Goal: Find specific page/section: Find specific page/section

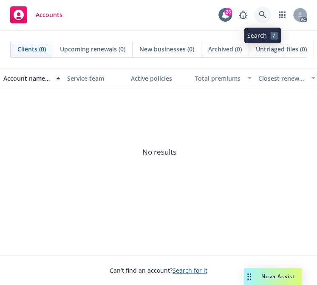
click at [262, 14] on icon at bounding box center [263, 15] width 8 height 8
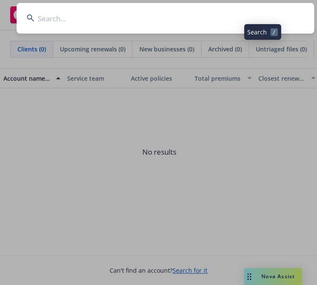
type input "[PERSON_NAME] COMPANIES, INC."
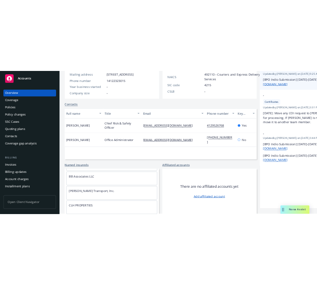
scroll to position [202, 0]
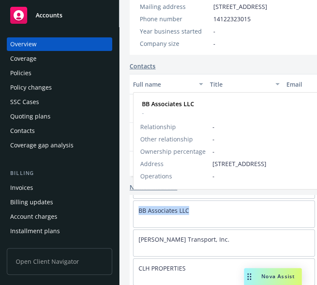
drag, startPoint x: 200, startPoint y: 208, endPoint x: 136, endPoint y: 206, distance: 63.7
click at [136, 206] on div "BB Associates LLC" at bounding box center [223, 210] width 181 height 19
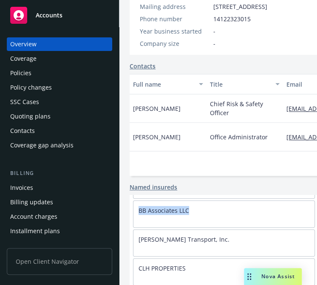
copy link "BB Associates LLC"
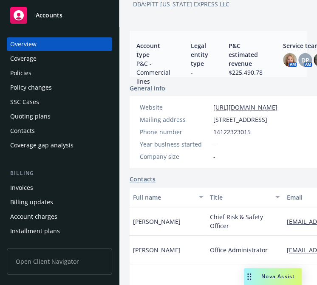
scroll to position [0, 0]
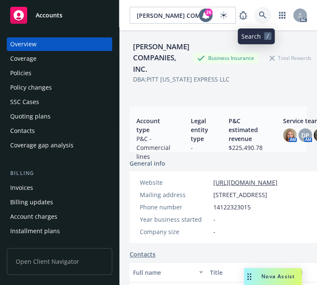
click at [259, 13] on icon at bounding box center [263, 15] width 8 height 8
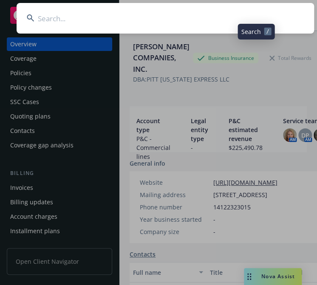
type input "Vivakor, Inc."
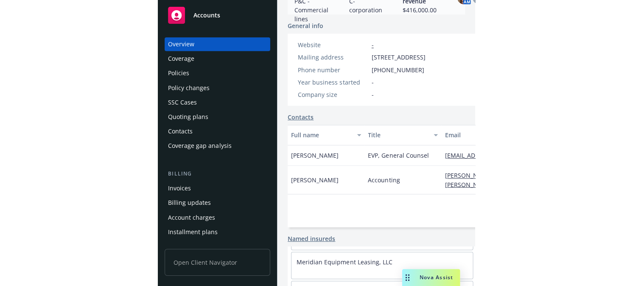
scroll to position [201, 0]
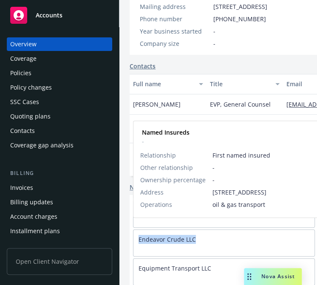
drag, startPoint x: 201, startPoint y: 232, endPoint x: 127, endPoint y: 223, distance: 74.8
click at [134, 234] on div "Endeavor Crude LLC" at bounding box center [223, 239] width 181 height 19
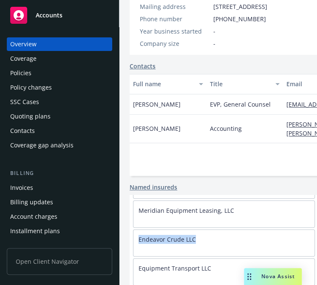
copy link "Endeavor Crude LLC"
